Goal: Find specific page/section: Find specific page/section

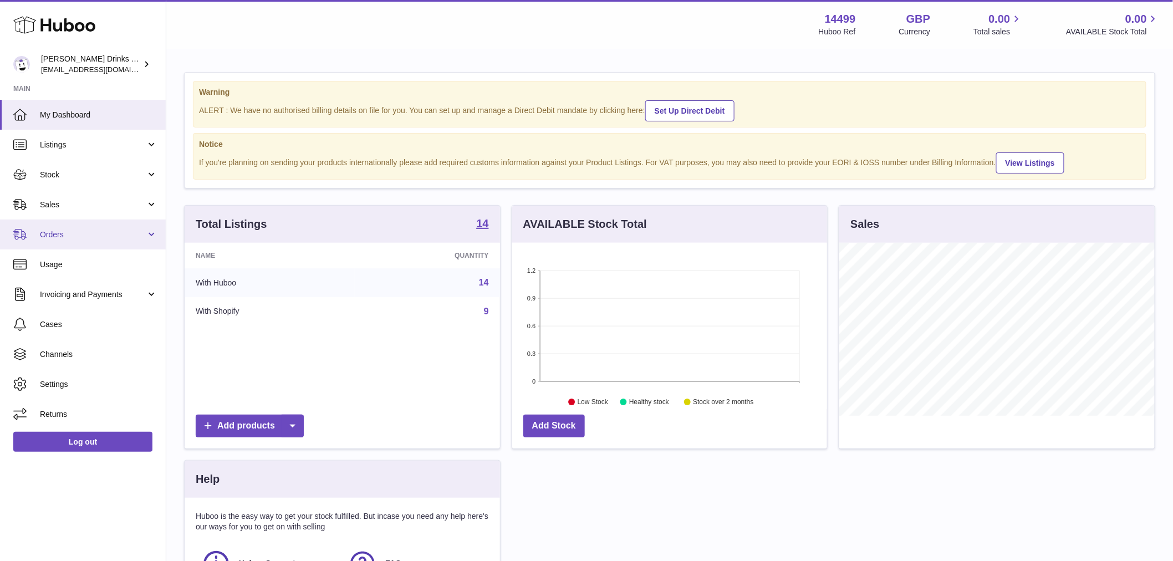
scroll to position [173, 315]
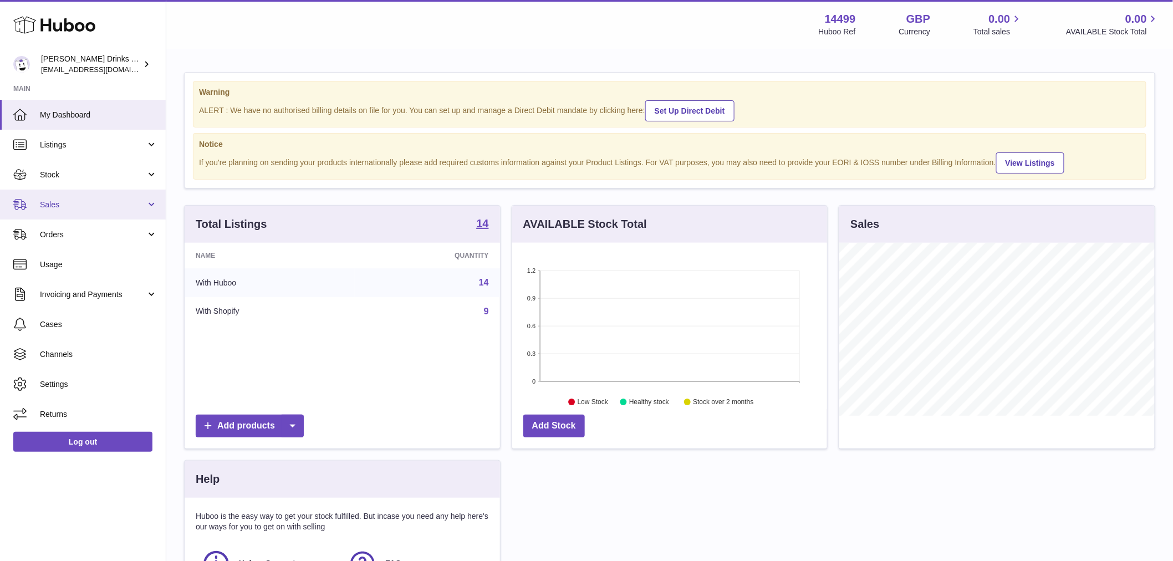
click at [80, 215] on link "Sales" at bounding box center [83, 205] width 166 height 30
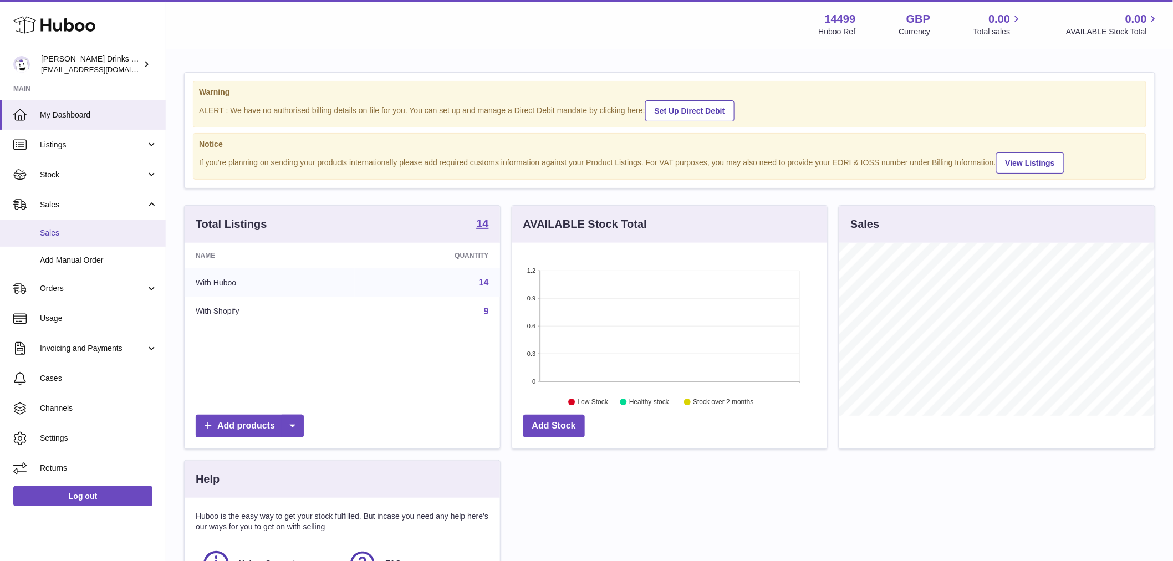
click at [76, 236] on span "Sales" at bounding box center [99, 233] width 118 height 11
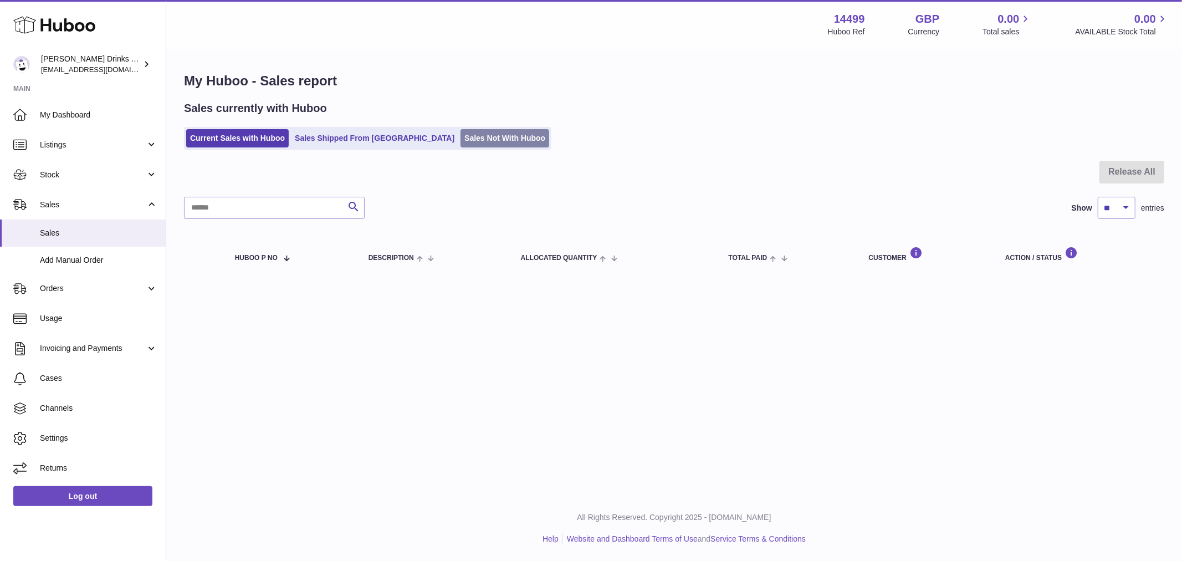
click at [461, 146] on link "Sales Not With Huboo" at bounding box center [505, 138] width 89 height 18
